Goal: Find specific page/section: Find specific page/section

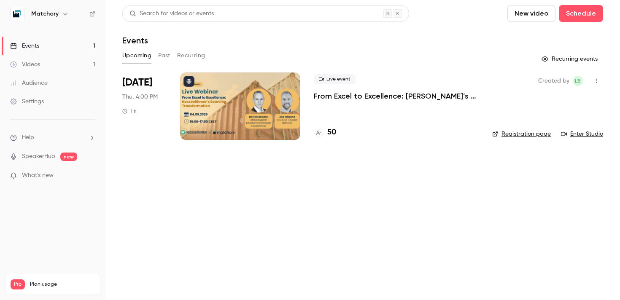
click at [227, 115] on div at bounding box center [240, 106] width 120 height 67
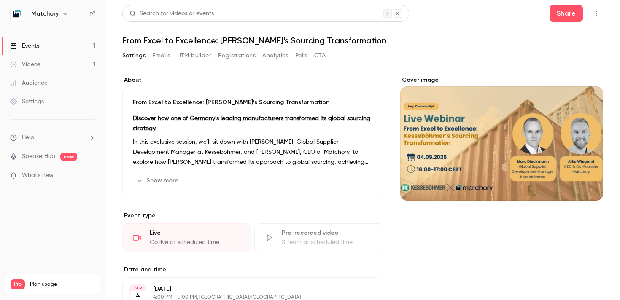
click at [231, 53] on button "Registrations" at bounding box center [237, 55] width 38 height 13
